Goal: Browse casually

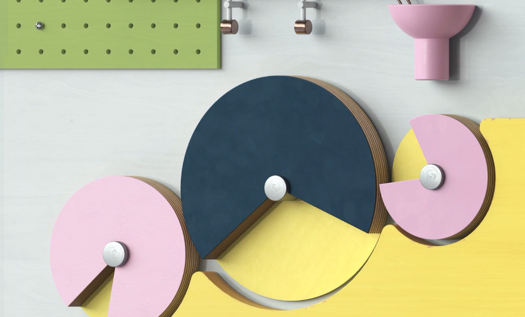
click at [320, 148] on div "Pay off your debts faster while you pay for other stuff Our app will round up y…" at bounding box center [262, 230] width 525 height 350
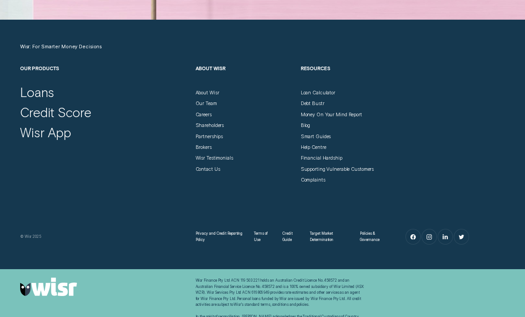
scroll to position [2417, 0]
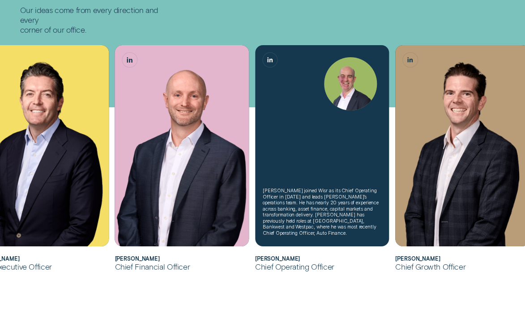
scroll to position [170, 0]
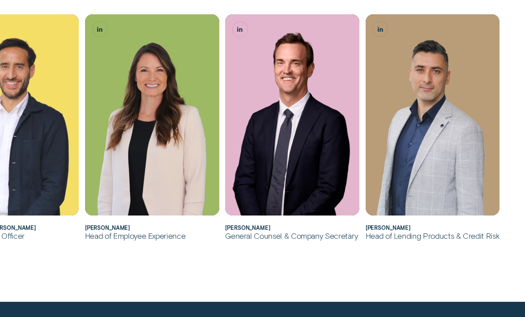
scroll to position [466, 0]
